Goal: Information Seeking & Learning: Find specific fact

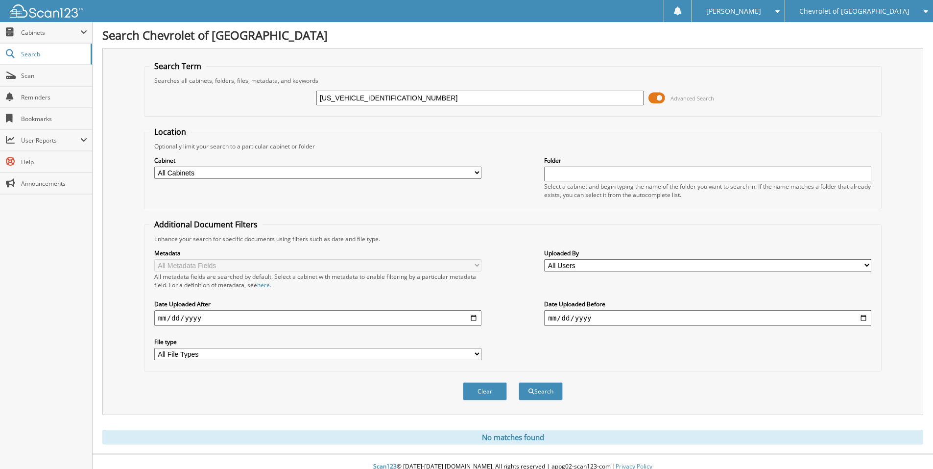
select select
drag, startPoint x: 417, startPoint y: 101, endPoint x: 213, endPoint y: 85, distance: 205.4
click at [213, 85] on div "2GC4KNEY1S1179633 Advanced Search" at bounding box center [512, 98] width 727 height 26
paste input "3N1AB8DV2MY305677"
type input "3N1AB8DV2MY305677"
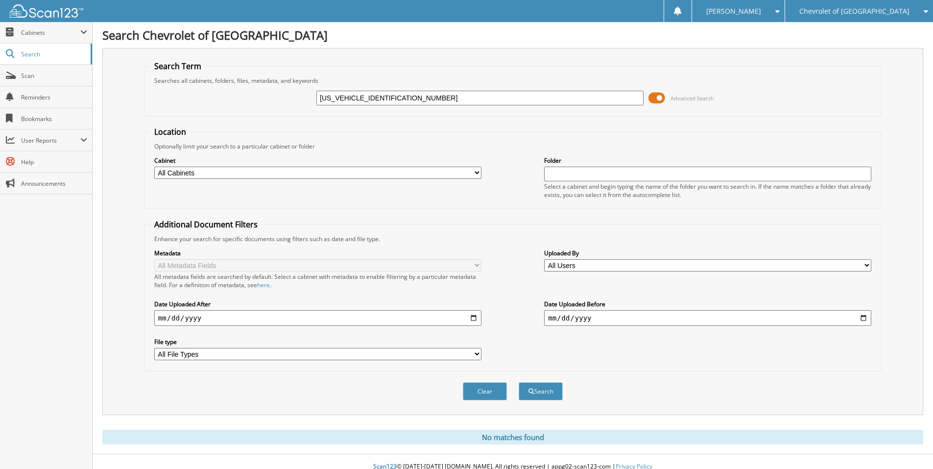
click at [519, 382] on button "Search" at bounding box center [541, 391] width 44 height 18
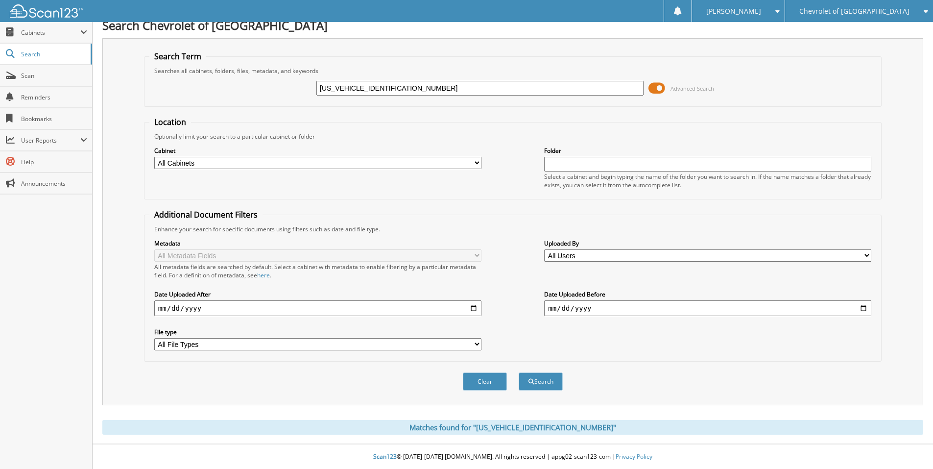
drag, startPoint x: 416, startPoint y: 89, endPoint x: 236, endPoint y: 84, distance: 179.9
click at [236, 84] on div "3N1AB8DV2MY305677 Advanced Search" at bounding box center [512, 88] width 727 height 26
type input "298485"
click at [519, 372] on button "Search" at bounding box center [541, 381] width 44 height 18
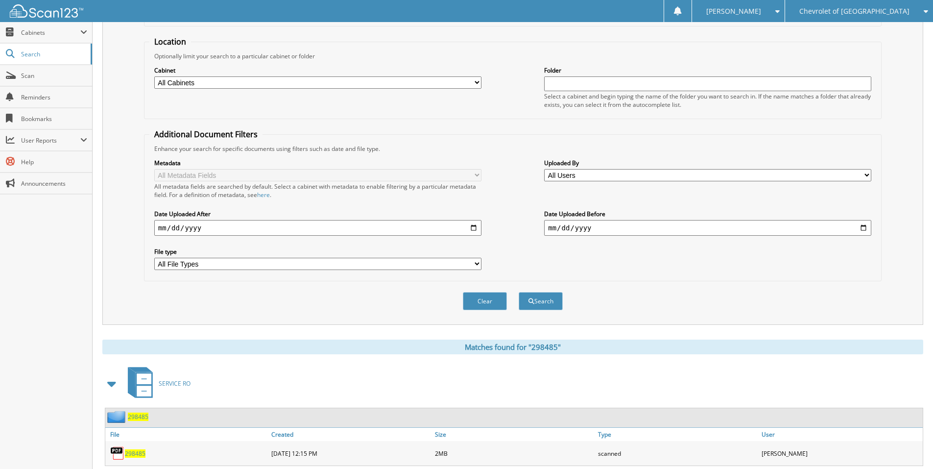
scroll to position [117, 0]
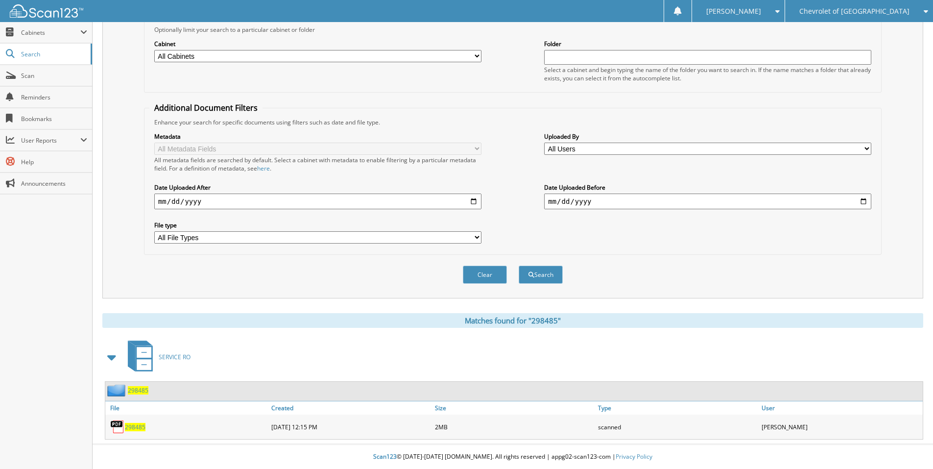
click at [134, 428] on span "298485" at bounding box center [135, 427] width 21 height 8
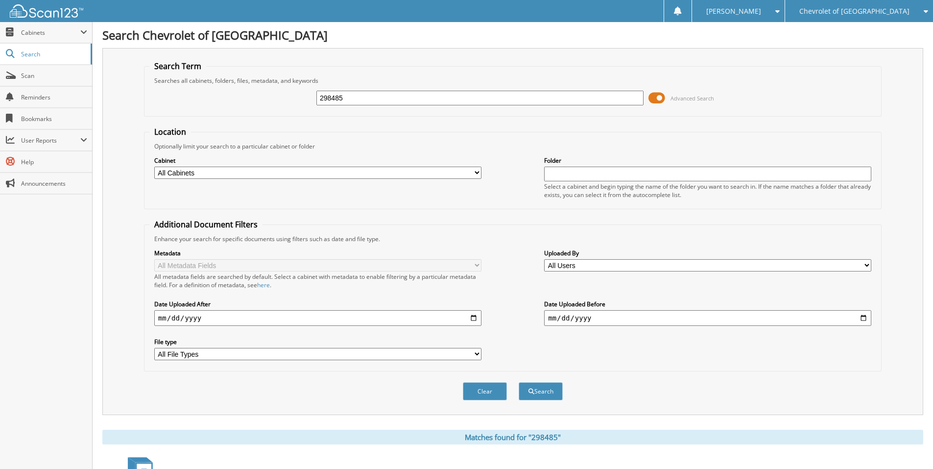
drag, startPoint x: 369, startPoint y: 101, endPoint x: 259, endPoint y: 91, distance: 110.2
click at [259, 91] on div "298485 Advanced Search" at bounding box center [512, 98] width 727 height 26
type input "300170"
click at [519, 382] on button "Search" at bounding box center [541, 391] width 44 height 18
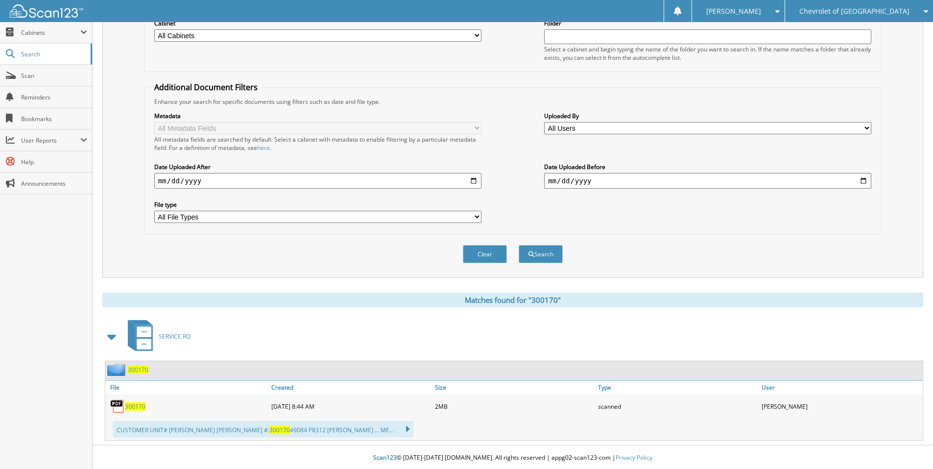
scroll to position [139, 0]
click at [138, 404] on span "300170" at bounding box center [135, 405] width 21 height 8
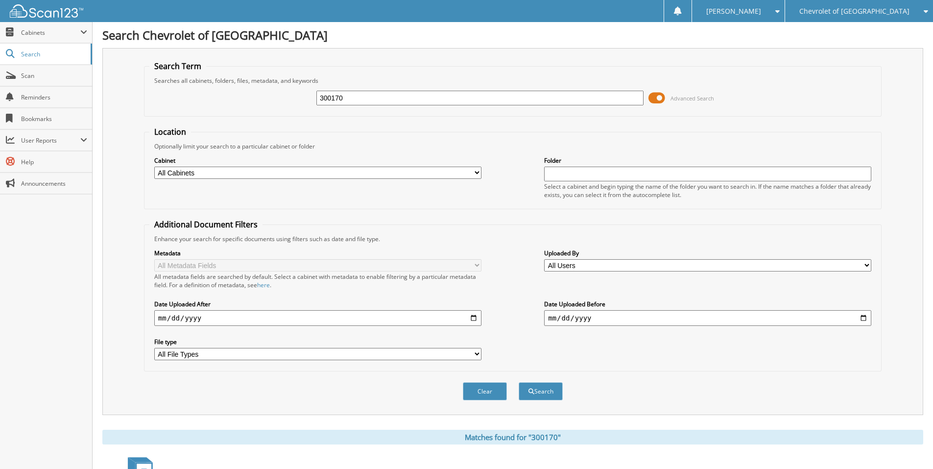
drag, startPoint x: 366, startPoint y: 96, endPoint x: 250, endPoint y: 94, distance: 116.1
click at [250, 94] on div "300170 Advanced Search" at bounding box center [512, 98] width 727 height 26
type input "176713"
click at [519, 382] on button "Search" at bounding box center [541, 391] width 44 height 18
drag, startPoint x: 347, startPoint y: 97, endPoint x: 243, endPoint y: 86, distance: 105.4
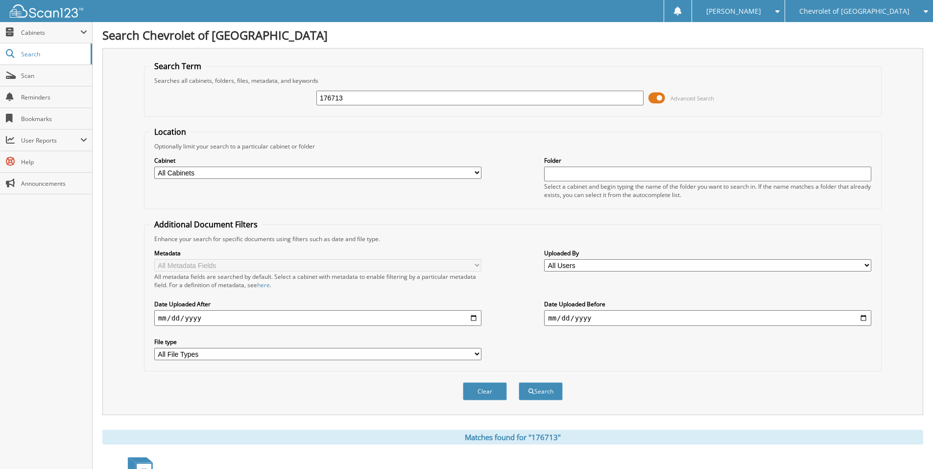
click at [243, 86] on div "176713 Advanced Search" at bounding box center [512, 98] width 727 height 26
paste input "3FMTK3SU7SMA1085"
type input "3FMTK3SU7SMA10853"
click at [519, 382] on button "Search" at bounding box center [541, 391] width 44 height 18
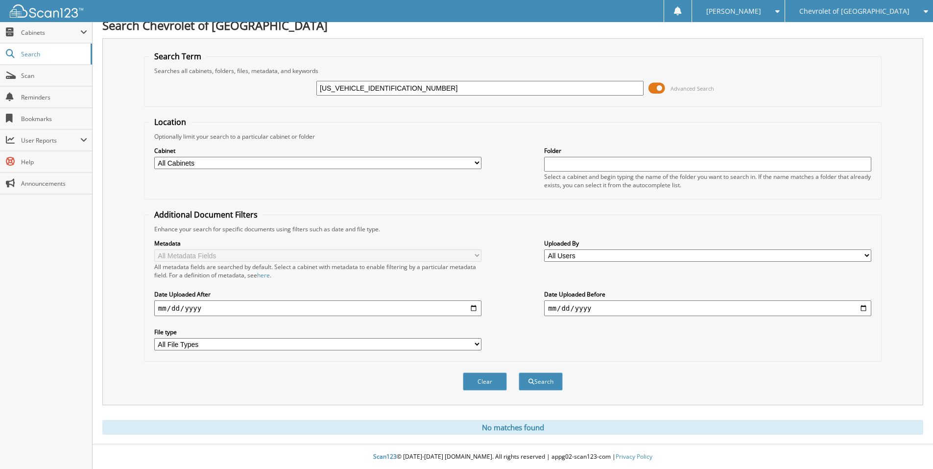
drag, startPoint x: 405, startPoint y: 86, endPoint x: 209, endPoint y: 79, distance: 196.1
click at [210, 79] on div "3FMTK3SU7SMA10853 Advanced Search" at bounding box center [512, 88] width 727 height 26
type input "176898"
click at [519, 372] on button "Search" at bounding box center [541, 381] width 44 height 18
